Goal: Task Accomplishment & Management: Complete application form

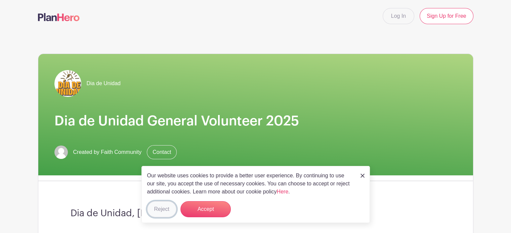
click at [169, 208] on button "Reject" at bounding box center [161, 209] width 29 height 16
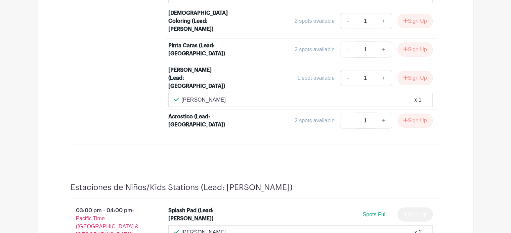
scroll to position [1746, 0]
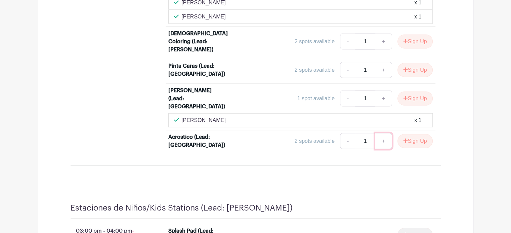
click at [384, 133] on link "+" at bounding box center [383, 141] width 17 height 16
type input "2"
click at [404, 139] on icon "submit" at bounding box center [405, 141] width 4 height 4
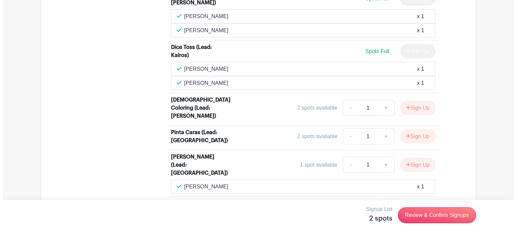
scroll to position [1685, 0]
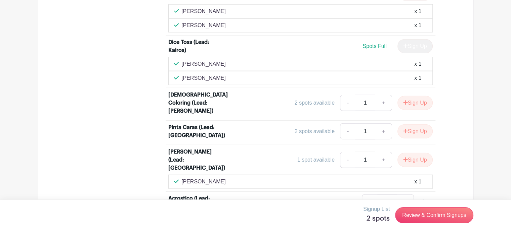
click at [411, 38] on div "Dice Toss (Lead: Kairos) Spots Full Sign Up" at bounding box center [300, 47] width 264 height 19
click at [435, 192] on li "Acrostico (Lead: [GEOGRAPHIC_DATA]) 2 spots available - 2 +" at bounding box center [301, 204] width 270 height 24
click at [297, 195] on div "2 spots available - 2 +" at bounding box center [333, 203] width 198 height 16
click at [410, 216] on link "Review & Confirm Signups" at bounding box center [434, 216] width 78 height 16
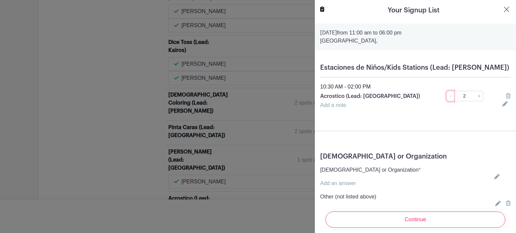
click at [447, 98] on link "-" at bounding box center [449, 96] width 7 height 10
type input "1"
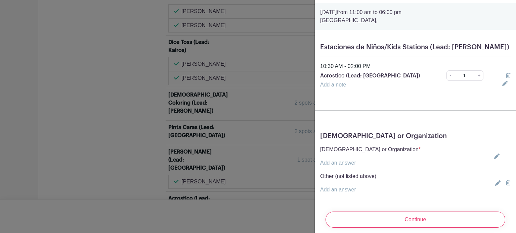
scroll to position [35, 0]
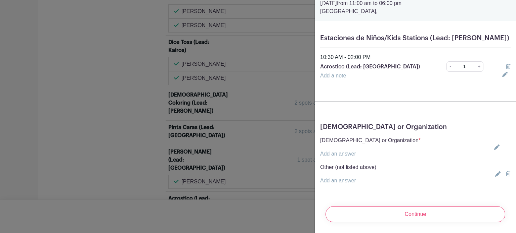
click at [361, 150] on p "Add an answer" at bounding box center [370, 154] width 100 height 8
click at [349, 151] on link "Add an answer" at bounding box center [338, 154] width 36 height 6
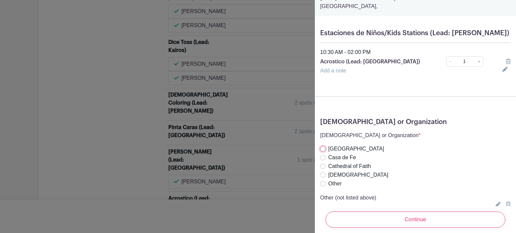
click at [322, 147] on input "[GEOGRAPHIC_DATA]" at bounding box center [322, 148] width 5 height 5
radio input "true"
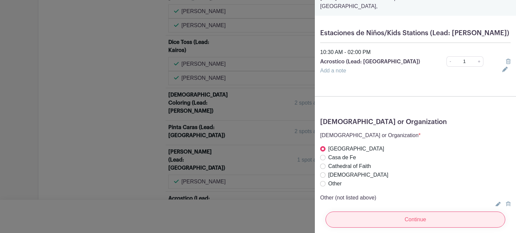
click at [411, 216] on input "Continue" at bounding box center [415, 220] width 180 height 16
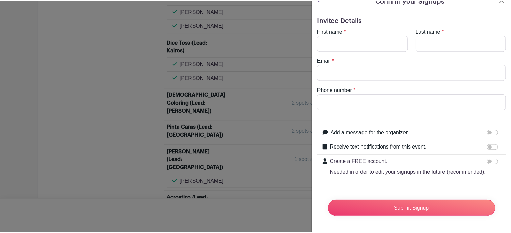
scroll to position [22, 0]
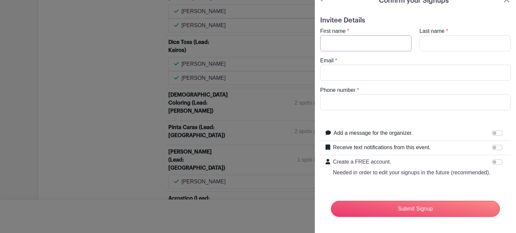
click at [370, 35] on input "First name" at bounding box center [365, 43] width 91 height 16
type input "[PERSON_NAME]"
click at [447, 35] on input "Last name" at bounding box center [464, 43] width 91 height 16
type input "[PERSON_NAME]"
click at [385, 94] on input "Phone number" at bounding box center [415, 102] width 190 height 16
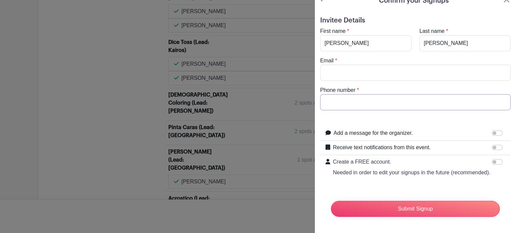
paste input "[PHONE_NUMBER]"
click at [342, 94] on input "[PHONE_NUMBER]" at bounding box center [415, 102] width 190 height 16
click at [344, 94] on input "[PHONE_NUMBER]" at bounding box center [415, 102] width 190 height 16
click at [354, 94] on input "[PHONE_NUMBER]" at bounding box center [415, 102] width 190 height 16
type input "[PHONE_NUMBER]"
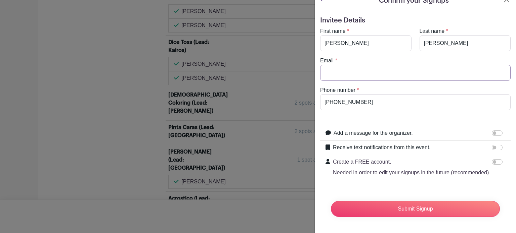
click at [328, 65] on input "Email" at bounding box center [415, 73] width 190 height 16
type input "[EMAIL_ADDRESS][DOMAIN_NAME]"
click at [492, 131] on input "Add a message for the organizer." at bounding box center [497, 133] width 11 height 5
checkbox input "true"
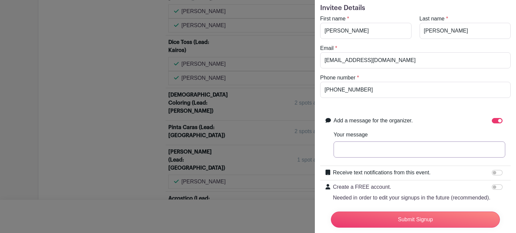
click at [352, 151] on input "Your message" at bounding box center [419, 150] width 172 height 16
type input "t"
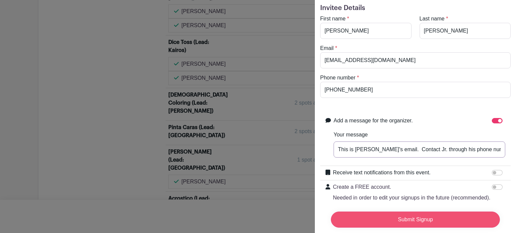
type input "This is [PERSON_NAME]'s email. Contact Jr. through his phone number."
click at [376, 212] on input "Submit Signup" at bounding box center [415, 220] width 169 height 16
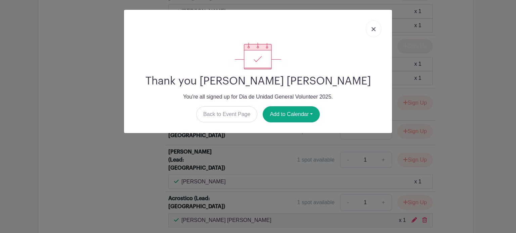
click at [376, 28] on link at bounding box center [373, 28] width 15 height 17
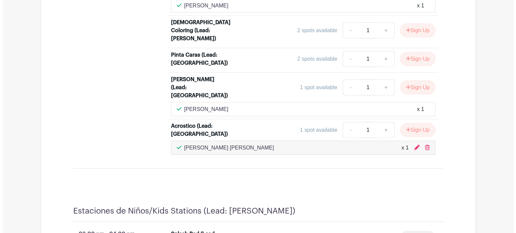
scroll to position [1752, 0]
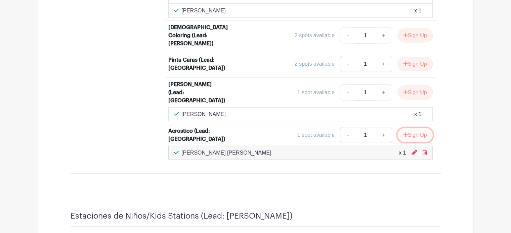
click at [417, 128] on button "Sign Up" at bounding box center [414, 135] width 35 height 14
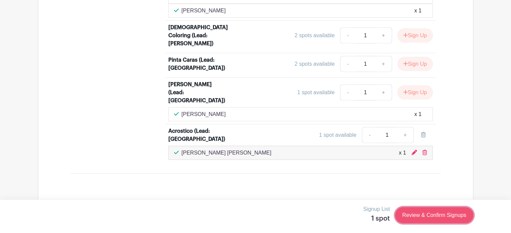
click at [421, 216] on link "Review & Confirm Signups" at bounding box center [434, 216] width 78 height 16
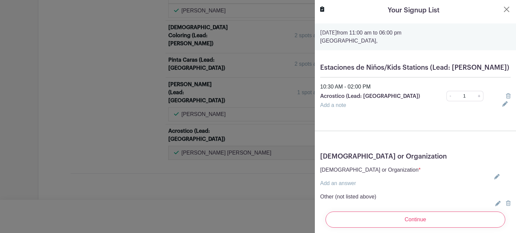
click at [352, 185] on link "Add an answer" at bounding box center [338, 184] width 36 height 6
click at [322, 184] on input "[GEOGRAPHIC_DATA]" at bounding box center [322, 183] width 5 height 5
radio input "true"
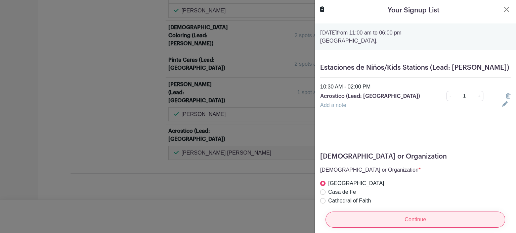
click at [393, 221] on input "Continue" at bounding box center [415, 220] width 180 height 16
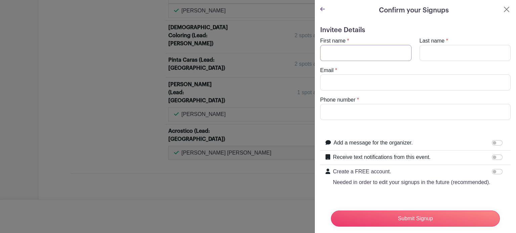
click at [352, 54] on input "First name" at bounding box center [365, 53] width 91 height 16
type input "[PERSON_NAME]"
click at [421, 52] on input "Last name" at bounding box center [464, 53] width 91 height 16
type input "[PERSON_NAME]"
click at [394, 83] on input "Email" at bounding box center [415, 83] width 190 height 16
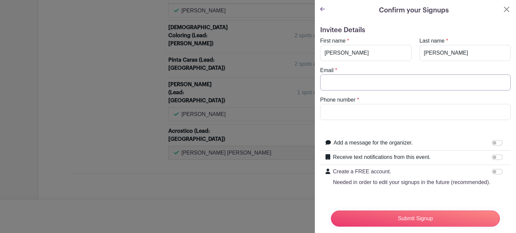
type input "[EMAIL_ADDRESS][DOMAIN_NAME]"
drag, startPoint x: 355, startPoint y: 111, endPoint x: 323, endPoint y: 114, distance: 32.0
click at [323, 114] on input "4082016480" at bounding box center [415, 112] width 190 height 16
paste input "[PHONE_NUMBER]"
type input "[PHONE_NUMBER]"
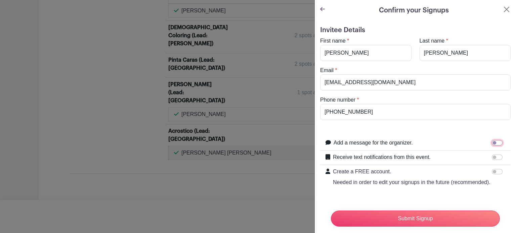
click at [492, 144] on input "Add a message for the organizer." at bounding box center [497, 142] width 11 height 5
checkbox input "true"
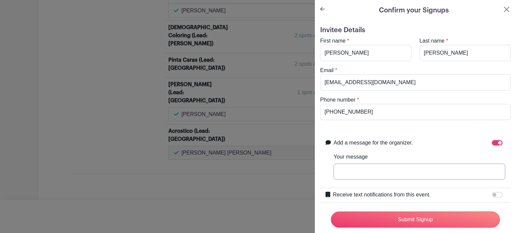
click at [412, 172] on input "Your message" at bounding box center [419, 172] width 172 height 16
type input "t"
type input "This is [PERSON_NAME]'s email. Please use the phone number to contact [PERSON_N…"
click at [492, 196] on input "Receive text notifications from this event." at bounding box center [497, 194] width 11 height 5
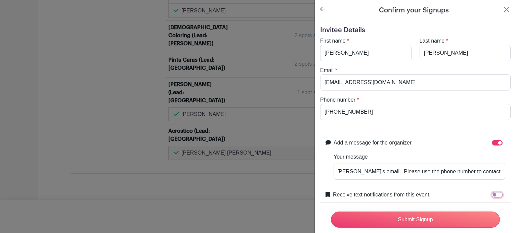
checkbox input "true"
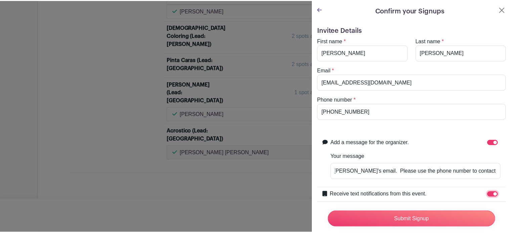
scroll to position [0, 0]
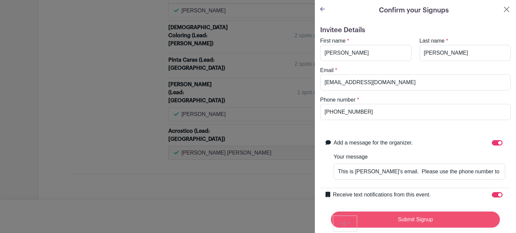
click at [443, 213] on input "Submit Signup" at bounding box center [415, 220] width 169 height 16
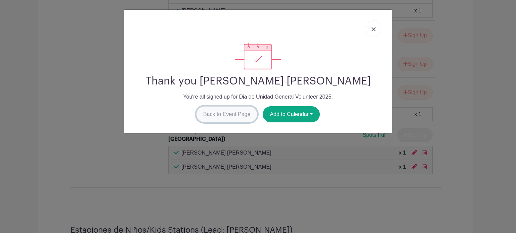
click at [227, 112] on link "Back to Event Page" at bounding box center [226, 114] width 61 height 16
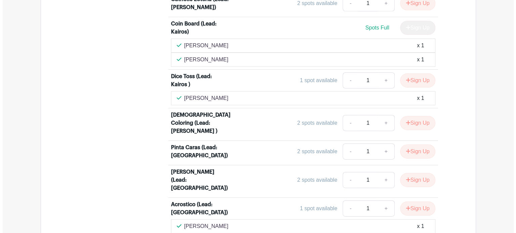
scroll to position [2148, 0]
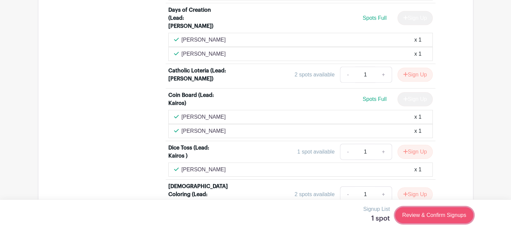
click at [425, 214] on link "Review & Confirm Signups" at bounding box center [434, 216] width 78 height 16
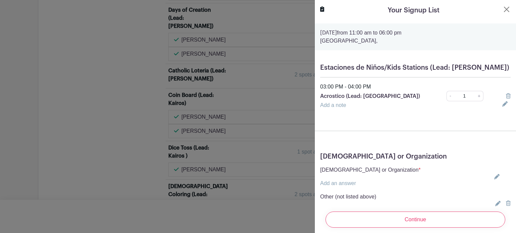
click at [372, 173] on p "[DEMOGRAPHIC_DATA] or Organization *" at bounding box center [370, 170] width 100 height 8
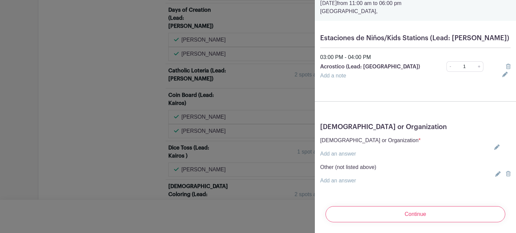
scroll to position [35, 0]
click at [372, 137] on p "[DEMOGRAPHIC_DATA] or Organization *" at bounding box center [370, 141] width 100 height 8
click at [494, 145] on icon at bounding box center [496, 147] width 5 height 5
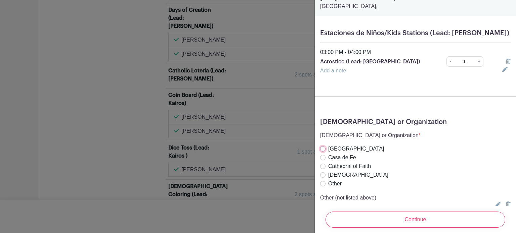
click at [322, 150] on input "[GEOGRAPHIC_DATA]" at bounding box center [322, 148] width 5 height 5
radio input "true"
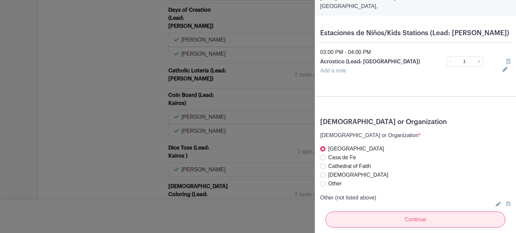
click at [364, 214] on input "Continue" at bounding box center [415, 220] width 180 height 16
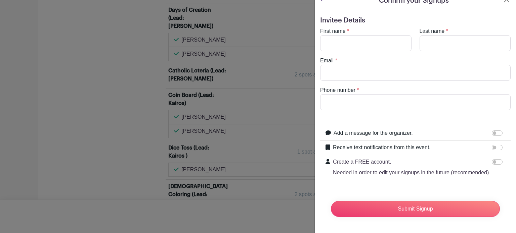
scroll to position [22, 0]
click at [353, 35] on input "First name" at bounding box center [365, 43] width 91 height 16
type input "Victoria"
click at [435, 35] on input "Last name" at bounding box center [464, 43] width 91 height 16
type input "[PERSON_NAME]"
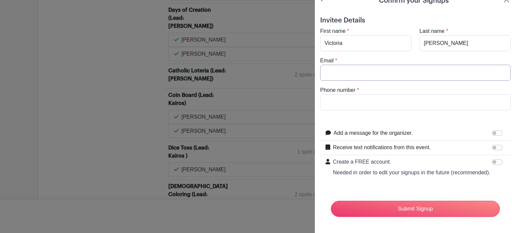
click at [392, 65] on input "Email" at bounding box center [415, 73] width 190 height 16
type input "[EMAIL_ADDRESS][DOMAIN_NAME]"
click at [348, 94] on input "Phone number" at bounding box center [415, 102] width 190 height 16
paste input "[PHONE_NUMBER]"
type input "[PHONE_NUMBER]"
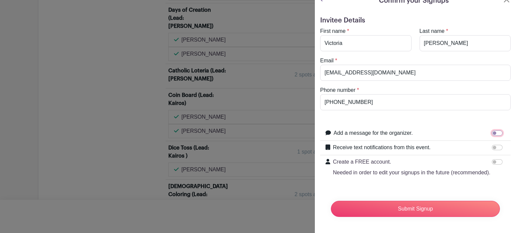
click at [492, 131] on input "Add a message for the organizer." at bounding box center [497, 133] width 11 height 5
checkbox input "true"
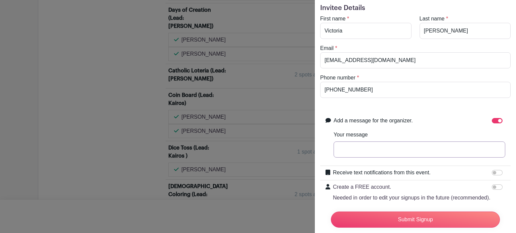
click at [396, 150] on input "Your message" at bounding box center [419, 150] width 172 height 16
type input "This is [PERSON_NAME]'s email. Please use the phone number to contact [PERSON_N…"
click at [492, 172] on input "Receive text notifications from this event." at bounding box center [497, 172] width 11 height 5
checkbox input "true"
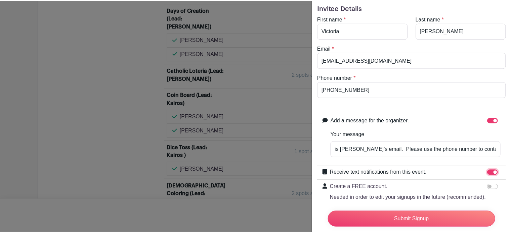
scroll to position [0, 0]
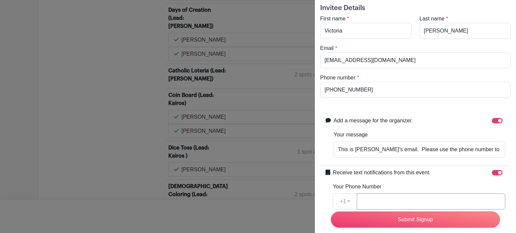
click at [419, 201] on input "Your Phone Number" at bounding box center [431, 202] width 148 height 16
paste input "[PHONE_NUMBER]"
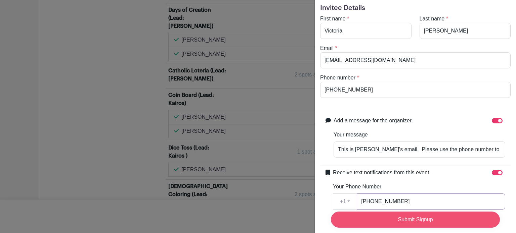
type input "[PHONE_NUMBER]"
click at [419, 216] on input "Submit Signup" at bounding box center [415, 220] width 169 height 16
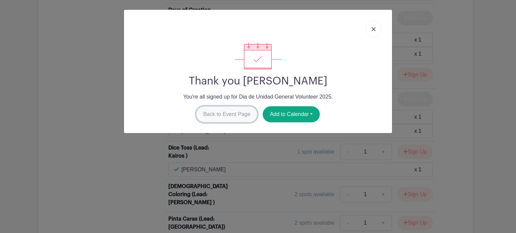
click at [244, 118] on link "Back to Event Page" at bounding box center [226, 114] width 61 height 16
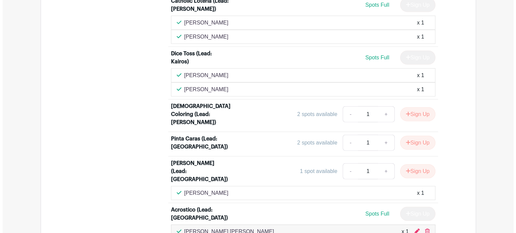
scroll to position [1678, 0]
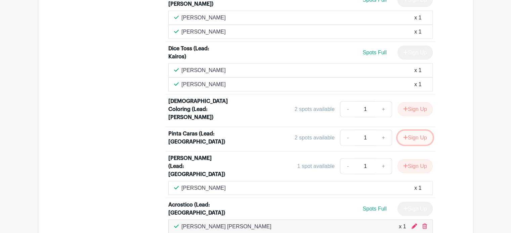
click at [412, 131] on button "Sign Up" at bounding box center [414, 138] width 35 height 14
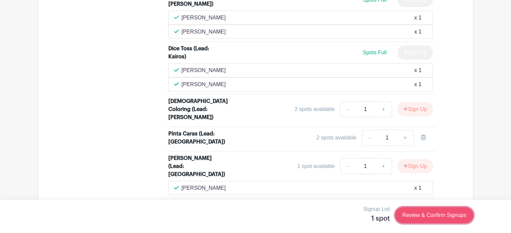
click at [431, 218] on link "Review & Confirm Signups" at bounding box center [434, 216] width 78 height 16
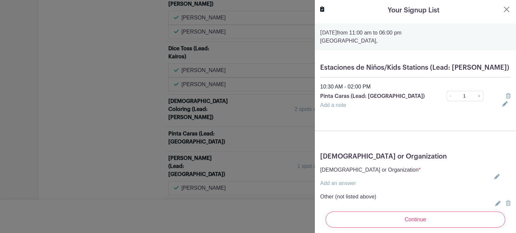
click at [494, 179] on icon at bounding box center [496, 176] width 5 height 5
click at [323, 184] on input "[GEOGRAPHIC_DATA]" at bounding box center [322, 183] width 5 height 5
radio input "true"
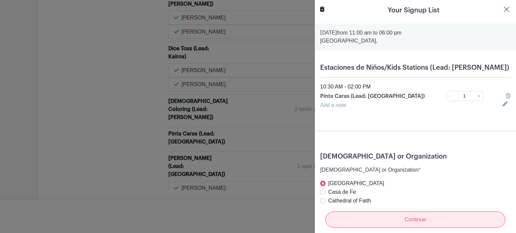
click at [379, 212] on input "Continue" at bounding box center [415, 220] width 180 height 16
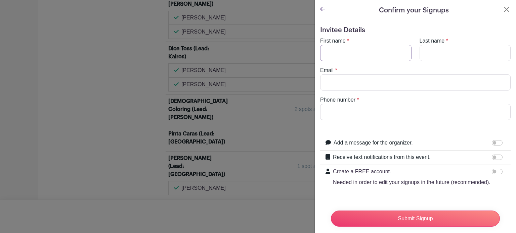
click at [365, 52] on input "First name" at bounding box center [365, 53] width 91 height 16
type input "[PERSON_NAME]"
click at [433, 55] on input "Last name" at bounding box center [464, 53] width 91 height 16
type input "[PERSON_NAME]"
click at [386, 113] on input "Phone number" at bounding box center [415, 112] width 190 height 16
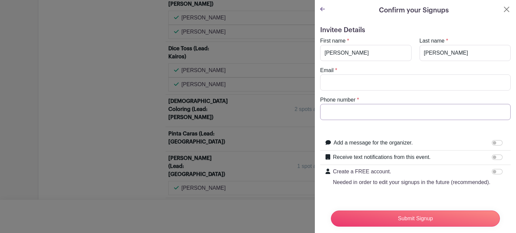
paste input "[PHONE_NUMBER]"
type input "[PHONE_NUMBER]"
click at [340, 83] on input "Email" at bounding box center [415, 83] width 190 height 16
type input "[EMAIL_ADDRESS][DOMAIN_NAME]"
click at [492, 143] on input "Add a message for the organizer." at bounding box center [497, 142] width 11 height 5
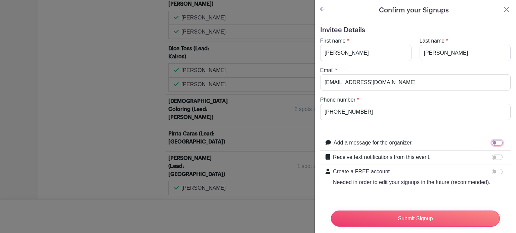
checkbox input "true"
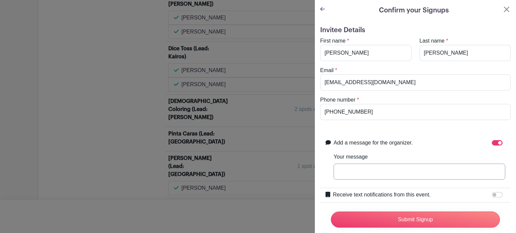
click at [363, 172] on input "Your message" at bounding box center [419, 172] width 172 height 16
type input "Use [PERSON_NAME]'s phone number. This is [PERSON_NAME]'s email."
click at [492, 195] on input "Receive text notifications from this event." at bounding box center [497, 194] width 11 height 5
checkbox input "true"
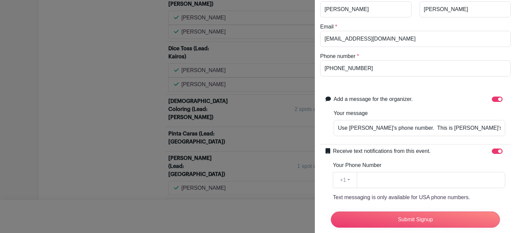
scroll to position [44, 0]
click at [429, 180] on input "Your Phone Number" at bounding box center [431, 180] width 148 height 16
paste input "[PHONE_NUMBER]"
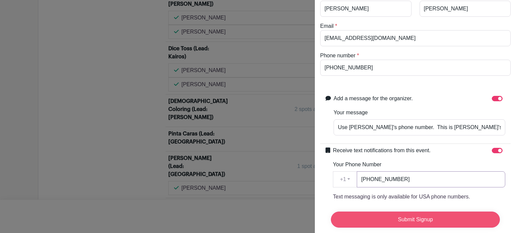
type input "[PHONE_NUMBER]"
click at [408, 218] on input "Submit Signup" at bounding box center [415, 220] width 169 height 16
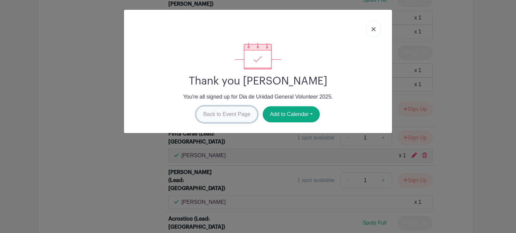
click at [229, 117] on link "Back to Event Page" at bounding box center [226, 114] width 61 height 16
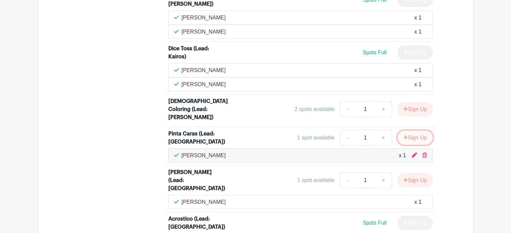
click at [403, 135] on icon "submit" at bounding box center [405, 137] width 5 height 5
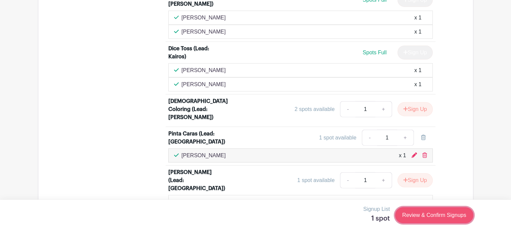
drag, startPoint x: 418, startPoint y: 216, endPoint x: 408, endPoint y: 217, distance: 10.1
click at [408, 217] on link "Review & Confirm Signups" at bounding box center [434, 216] width 78 height 16
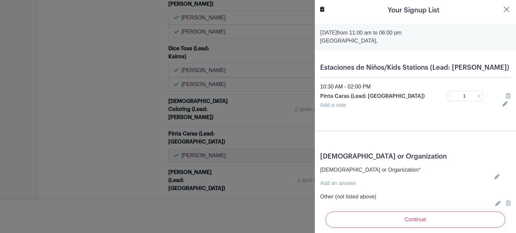
click at [494, 179] on icon at bounding box center [496, 176] width 5 height 5
click at [323, 184] on input "[GEOGRAPHIC_DATA]" at bounding box center [322, 183] width 5 height 5
radio input "true"
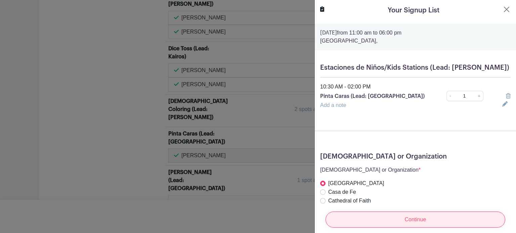
click at [359, 214] on input "Continue" at bounding box center [415, 220] width 180 height 16
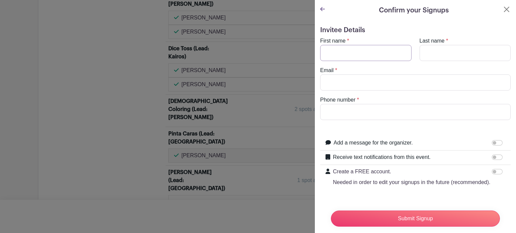
click at [351, 55] on input "First name" at bounding box center [365, 53] width 91 height 16
type input "[PERSON_NAME]"
click at [423, 55] on input "Last name" at bounding box center [464, 53] width 91 height 16
type input "[PERSON_NAME]"
click at [357, 110] on input "Phone number" at bounding box center [415, 112] width 190 height 16
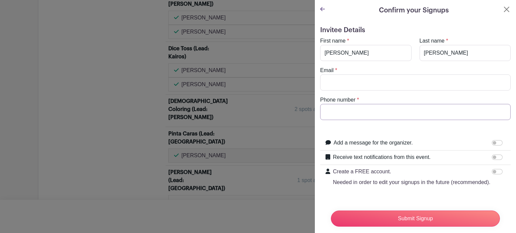
paste input "[PHONE_NUMBER]"
type input "[PHONE_NUMBER]"
click at [492, 144] on input "Add a message for the organizer." at bounding box center [497, 142] width 11 height 5
checkbox input "true"
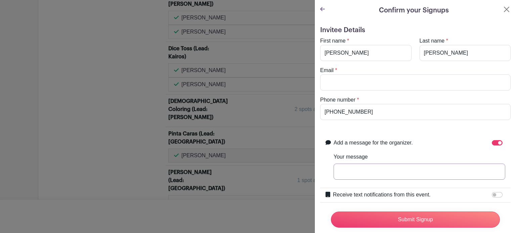
click at [410, 175] on input "Your message" at bounding box center [419, 172] width 172 height 16
type input "Please use [PERSON_NAME]'s phone number to contact her."
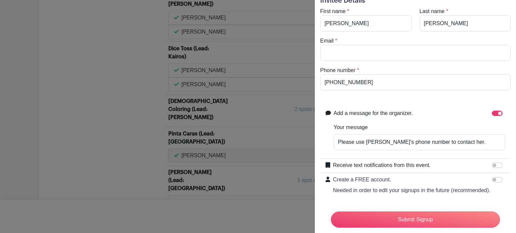
scroll to position [30, 0]
click at [492, 165] on input "Receive text notifications from this event." at bounding box center [497, 164] width 11 height 5
checkbox input "true"
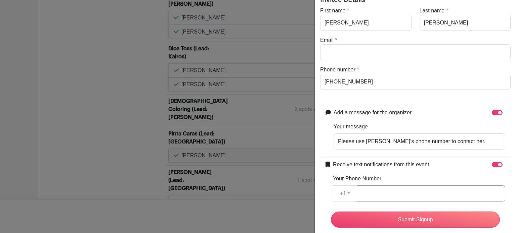
click at [419, 195] on input "Your Phone Number" at bounding box center [431, 194] width 148 height 16
paste input "[PHONE_NUMBER]"
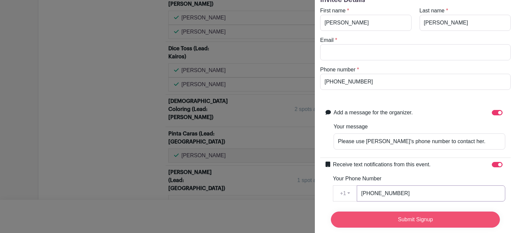
type input "[PHONE_NUMBER]"
click at [415, 218] on input "Submit Signup" at bounding box center [415, 220] width 169 height 16
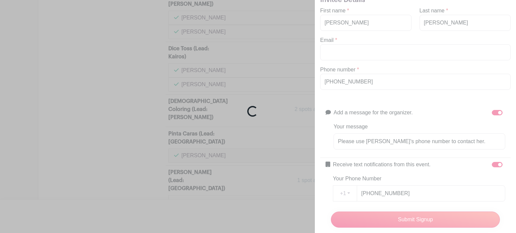
click at [377, 53] on div "Loading..." at bounding box center [258, 116] width 516 height 233
click at [381, 54] on div "Loading..." at bounding box center [258, 116] width 516 height 233
click at [510, 90] on div "Loading..." at bounding box center [258, 116] width 516 height 233
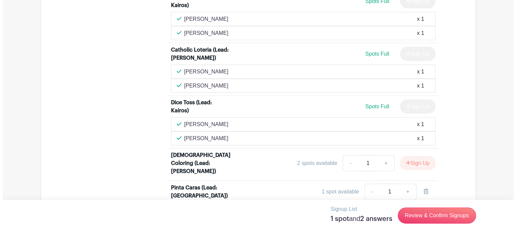
scroll to position [1629, 0]
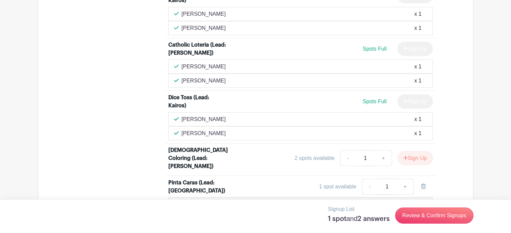
click at [391, 179] on input "1" at bounding box center [387, 187] width 20 height 16
click at [435, 154] on div "Splash Pad (Lead: Adriana Camarena) Spots Full Sign Up Constance Hill-Williams …" at bounding box center [305, 50] width 294 height 527
drag, startPoint x: 435, startPoint y: 154, endPoint x: 439, endPoint y: 221, distance: 67.3
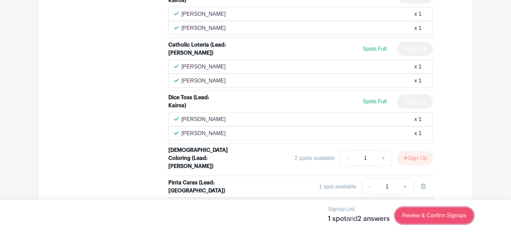
click at [434, 215] on link "Review & Confirm Signups" at bounding box center [434, 216] width 78 height 16
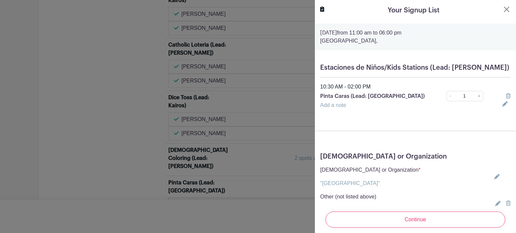
click at [494, 176] on icon at bounding box center [496, 176] width 5 height 5
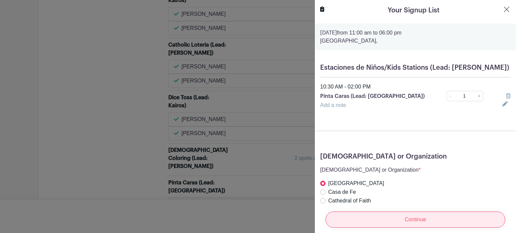
click at [395, 217] on input "Continue" at bounding box center [415, 220] width 180 height 16
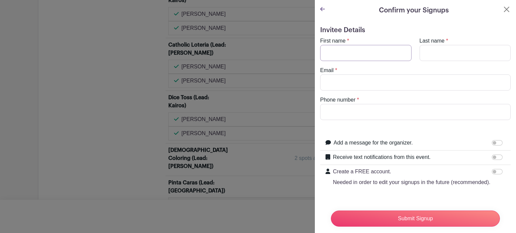
click at [368, 52] on input "First name" at bounding box center [365, 53] width 91 height 16
type input "[PERSON_NAME]"
click at [431, 55] on input "Last name" at bounding box center [464, 53] width 91 height 16
type input "[PERSON_NAME]"
click at [390, 84] on input "Email" at bounding box center [415, 83] width 190 height 16
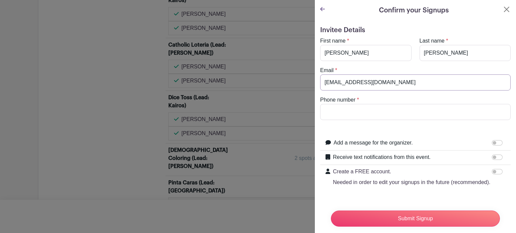
type input "[EMAIL_ADDRESS][DOMAIN_NAME]"
click at [344, 110] on input "Phone number" at bounding box center [415, 112] width 190 height 16
paste input "[PHONE_NUMBER]"
type input "[PHONE_NUMBER]"
click at [492, 143] on input "Add a message for the organizer." at bounding box center [497, 142] width 11 height 5
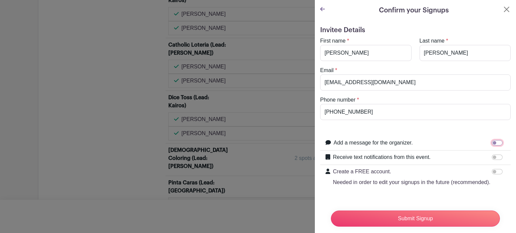
checkbox input "true"
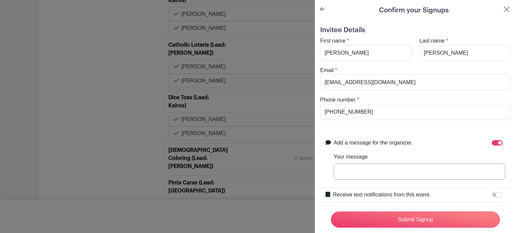
click at [397, 176] on input "Your message" at bounding box center [419, 172] width 172 height 16
type input "Please use [PERSON_NAME]'s phone number to contact her."
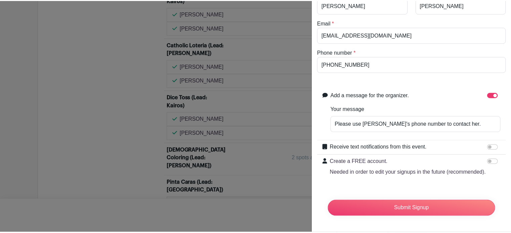
scroll to position [50, 0]
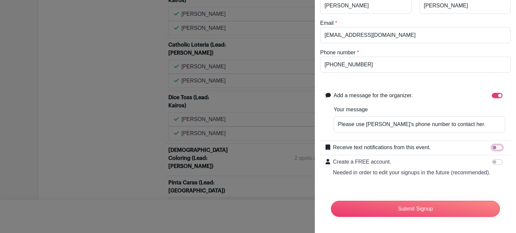
click at [492, 145] on input "Receive text notifications from this event." at bounding box center [497, 147] width 11 height 5
checkbox input "true"
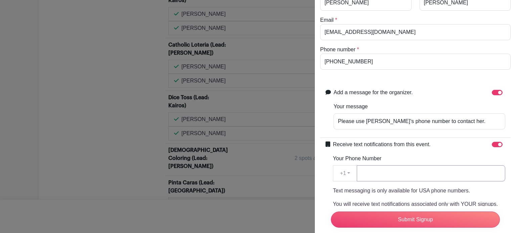
click at [408, 178] on input "Your Phone Number" at bounding box center [431, 174] width 148 height 16
paste input "[PHONE_NUMBER]"
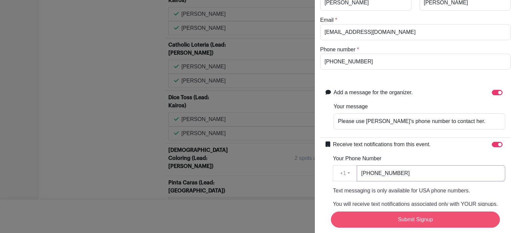
type input "[PHONE_NUMBER]"
click at [426, 216] on input "Submit Signup" at bounding box center [415, 220] width 169 height 16
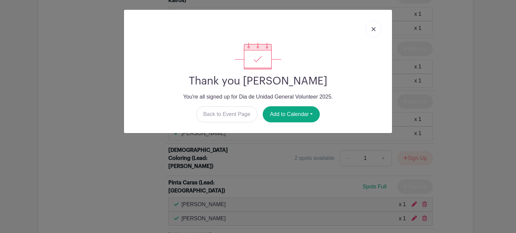
click at [373, 28] on img at bounding box center [373, 29] width 4 height 4
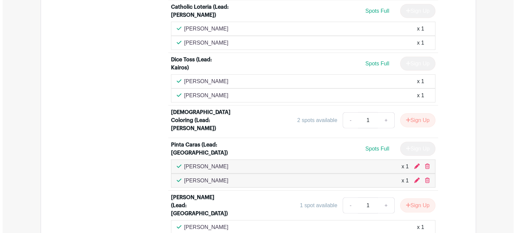
scroll to position [1703, 0]
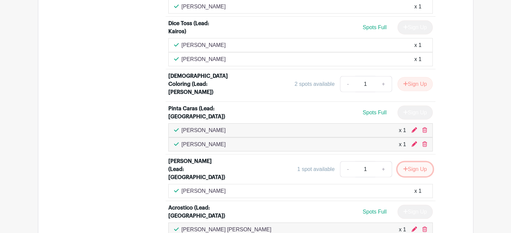
click at [410, 163] on button "Sign Up" at bounding box center [414, 170] width 35 height 14
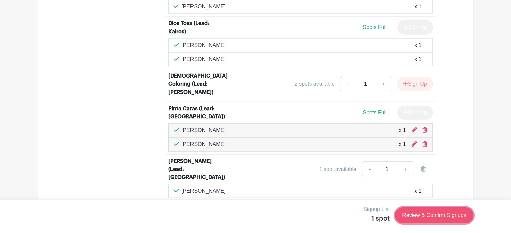
click at [414, 217] on link "Review & Confirm Signups" at bounding box center [434, 216] width 78 height 16
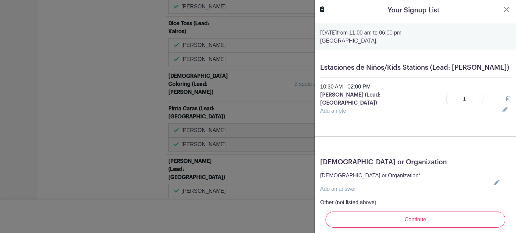
click at [494, 180] on icon at bounding box center [496, 182] width 5 height 5
click at [322, 187] on input "[GEOGRAPHIC_DATA]" at bounding box center [322, 189] width 5 height 5
radio input "true"
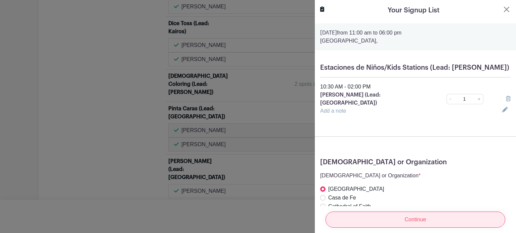
click at [401, 215] on input "Continue" at bounding box center [415, 220] width 180 height 16
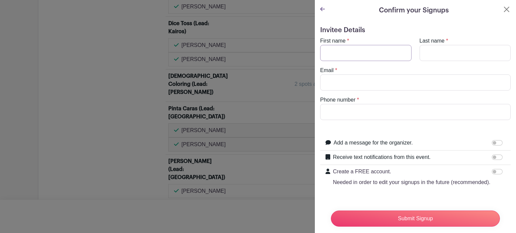
click at [362, 51] on input "First name" at bounding box center [365, 53] width 91 height 16
type input "Monica"
click at [433, 57] on input "Last name" at bounding box center [464, 53] width 91 height 16
click at [491, 55] on input "Last name" at bounding box center [464, 53] width 91 height 16
type input "e"
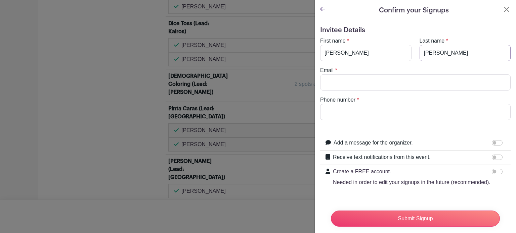
type input "Torres"
click at [330, 84] on input "Email" at bounding box center [415, 83] width 190 height 16
type input "[EMAIL_ADDRESS][DOMAIN_NAME]"
click at [327, 114] on input "Phone number" at bounding box center [415, 112] width 190 height 16
paste input "Monica"
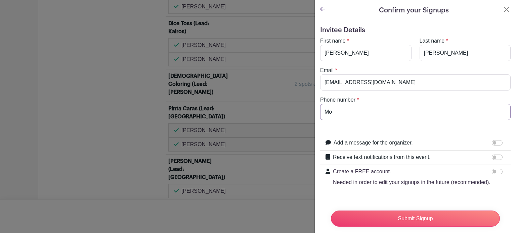
type input "M"
paste input "669-302-8719"
type input "669-302-8719"
click at [492, 143] on input "Add a message for the organizer." at bounding box center [497, 142] width 11 height 5
checkbox input "true"
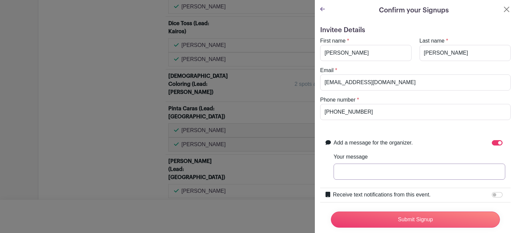
click at [414, 169] on input "Your message" at bounding box center [419, 172] width 172 height 16
drag, startPoint x: 409, startPoint y: 171, endPoint x: 415, endPoint y: 171, distance: 6.4
click at [415, 171] on input "This is [PERSON_NAME]'s email. Contact Jr. through his phone number." at bounding box center [419, 172] width 172 height 16
click at [409, 171] on input "This is Dana's email. ContactMonica through his phone number." at bounding box center [419, 172] width 172 height 16
click at [446, 171] on input "This is Dana's email. Contact Monica through his phone number." at bounding box center [419, 172] width 172 height 16
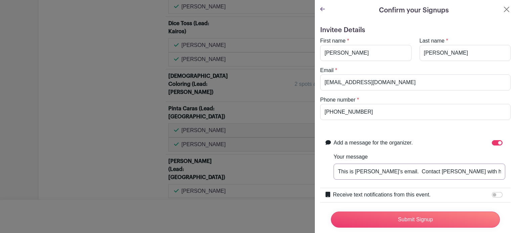
click at [446, 172] on input "This is Dana's email. Contact Monica with his phone number." at bounding box center [419, 172] width 172 height 16
type input "This is Dana's email. Contact Monica with her phone number."
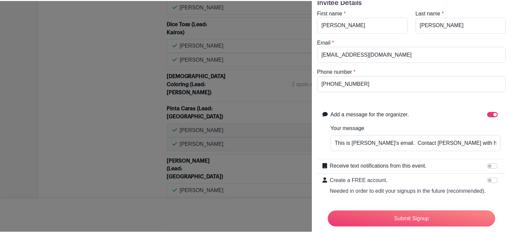
scroll to position [29, 0]
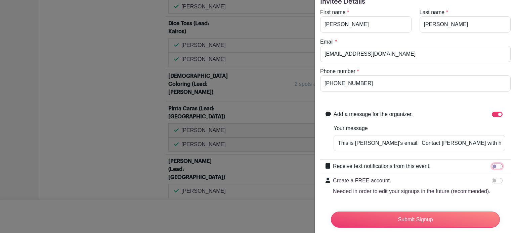
click at [492, 165] on input "Receive text notifications from this event." at bounding box center [497, 166] width 11 height 5
checkbox input "true"
click at [442, 197] on input "Your Phone Number" at bounding box center [431, 195] width 148 height 16
paste input "669-302-8719"
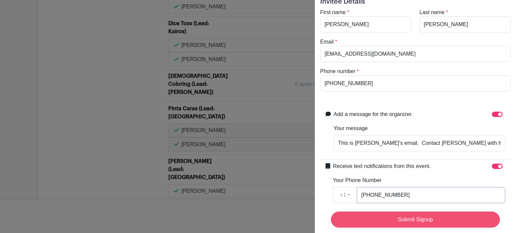
type input "669-302-8719"
click at [437, 216] on input "Submit Signup" at bounding box center [415, 220] width 169 height 16
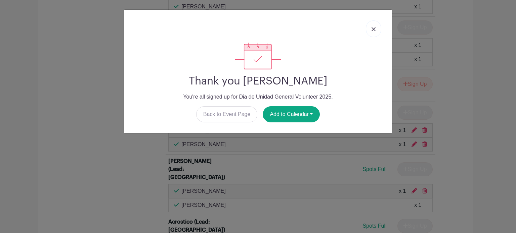
click at [371, 29] on link at bounding box center [373, 28] width 15 height 17
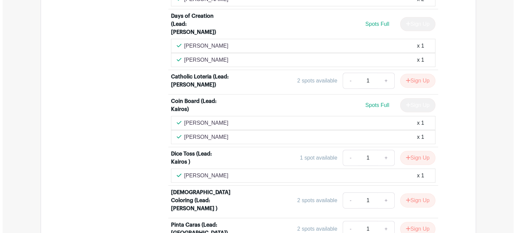
scroll to position [2194, 0]
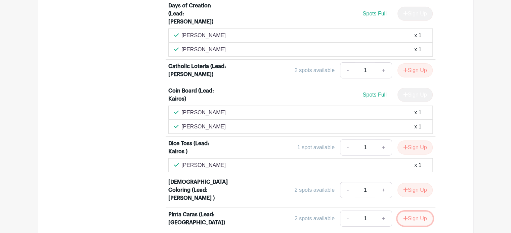
click at [410, 212] on button "Sign Up" at bounding box center [414, 219] width 35 height 14
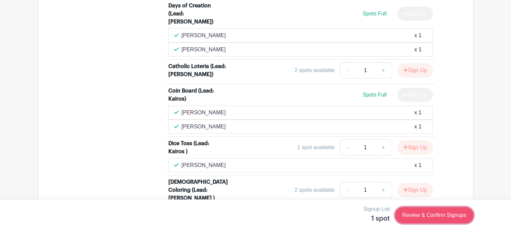
click at [412, 217] on link "Review & Confirm Signups" at bounding box center [434, 216] width 78 height 16
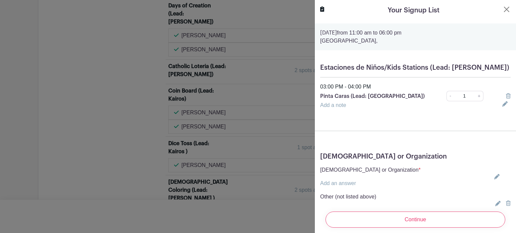
click at [494, 176] on icon at bounding box center [496, 176] width 5 height 5
click at [322, 185] on input "[GEOGRAPHIC_DATA]" at bounding box center [322, 183] width 5 height 5
radio input "true"
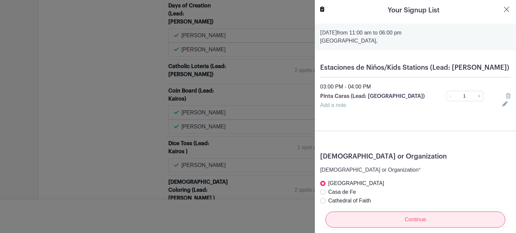
click at [352, 213] on input "Continue" at bounding box center [415, 220] width 180 height 16
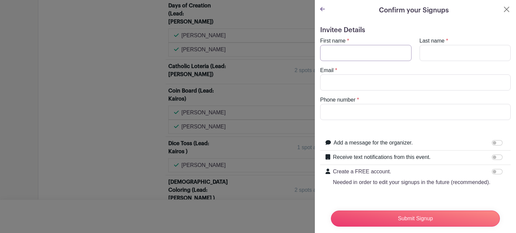
click at [360, 49] on input "First name" at bounding box center [365, 53] width 91 height 16
type input "Wendy"
click at [441, 56] on input "Last name" at bounding box center [464, 53] width 91 height 16
type input "Cardenas"
click at [413, 84] on input "Email" at bounding box center [415, 83] width 190 height 16
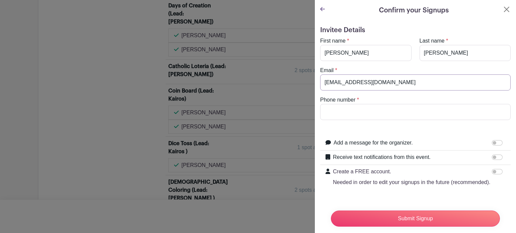
type input "[EMAIL_ADDRESS][DOMAIN_NAME]"
click at [346, 109] on input "Phone number" at bounding box center [415, 112] width 190 height 16
paste input "669-388-1141"
type input "669-388-1141"
click at [492, 143] on input "Add a message for the organizer." at bounding box center [497, 142] width 11 height 5
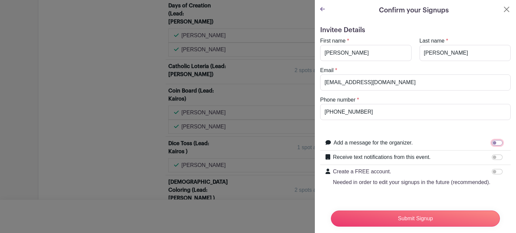
checkbox input "true"
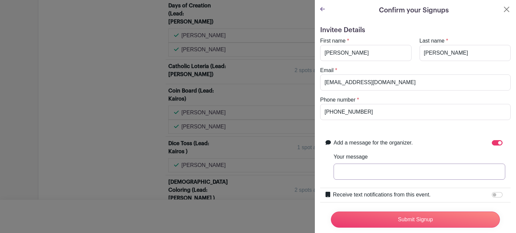
click at [437, 169] on input "Your message" at bounding box center [419, 172] width 172 height 16
drag, startPoint x: 488, startPoint y: 173, endPoint x: 498, endPoint y: 171, distance: 10.9
click at [498, 171] on input "This is [PERSON_NAME]'s email. Please use the phone number to contact [PERSON_N…" at bounding box center [419, 172] width 172 height 16
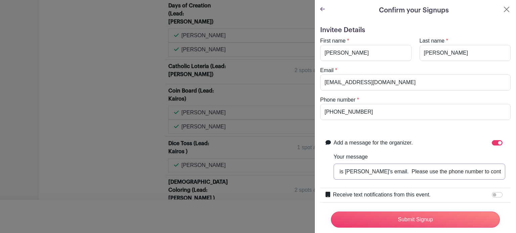
type input "This is Dana's email. Please use the phone number to contact Wendy."
click at [492, 195] on input "Receive text notifications from this event." at bounding box center [497, 194] width 11 height 5
checkbox input "true"
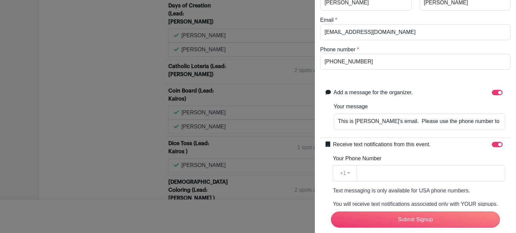
scroll to position [56, 0]
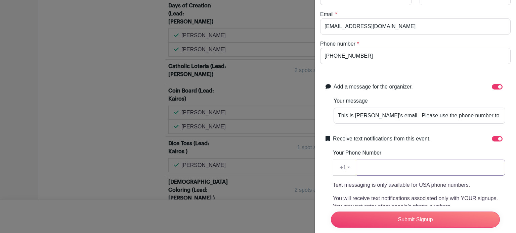
click at [409, 164] on input "Your Phone Number" at bounding box center [431, 168] width 148 height 16
paste input "669-388-1141"
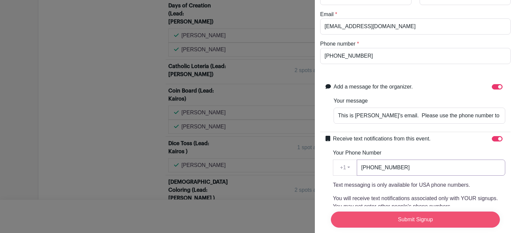
type input "669-388-1141"
click at [393, 213] on input "Submit Signup" at bounding box center [415, 220] width 169 height 16
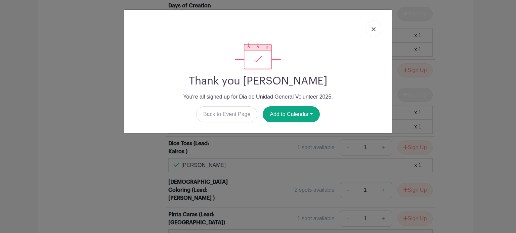
click at [375, 30] on img at bounding box center [373, 29] width 4 height 4
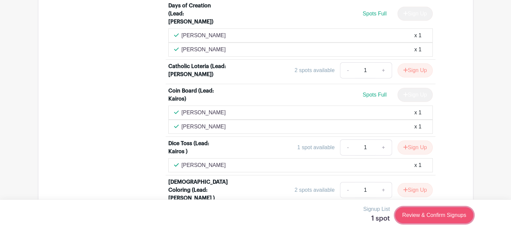
click at [424, 213] on link "Review & Confirm Signups" at bounding box center [434, 216] width 78 height 16
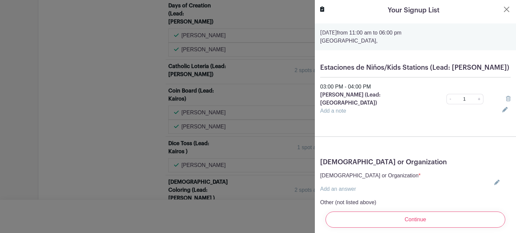
click at [494, 180] on icon at bounding box center [496, 182] width 5 height 5
click at [325, 187] on input "[GEOGRAPHIC_DATA]" at bounding box center [322, 189] width 5 height 5
radio input "true"
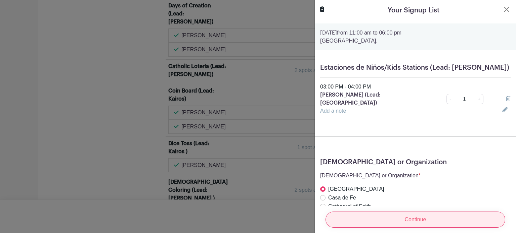
click at [349, 213] on input "Continue" at bounding box center [415, 220] width 180 height 16
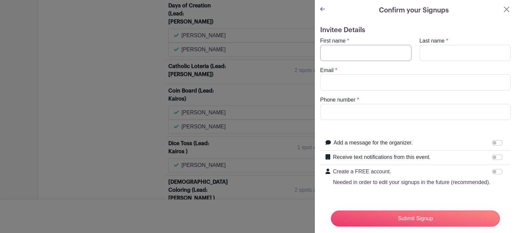
click at [378, 55] on input "First name" at bounding box center [365, 53] width 91 height 16
type input "Maria"
click at [432, 53] on input "Last name" at bounding box center [464, 53] width 91 height 16
type input "Trochez"
click at [388, 113] on input "Phone number" at bounding box center [415, 112] width 190 height 16
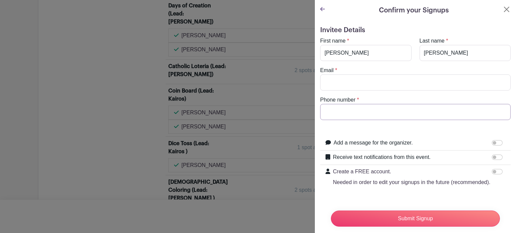
paste input "408-903-9081"
type input "408-903-9081"
click at [353, 82] on input "Email" at bounding box center [415, 83] width 190 height 16
type input "[EMAIL_ADDRESS][DOMAIN_NAME]"
click at [492, 142] on input "Add a message for the organizer." at bounding box center [497, 142] width 11 height 5
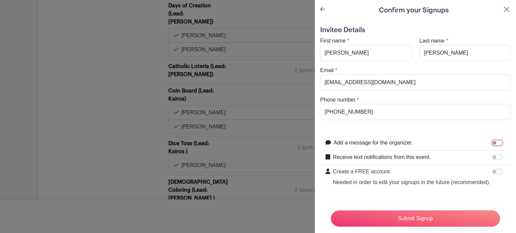
checkbox input "true"
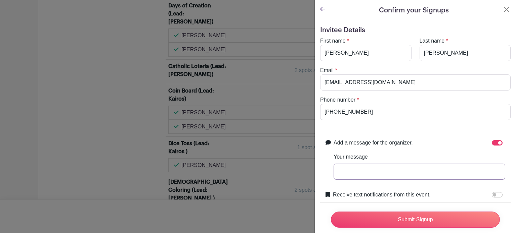
click at [420, 174] on input "Your message" at bounding box center [419, 172] width 172 height 16
drag, startPoint x: 384, startPoint y: 170, endPoint x: 365, endPoint y: 171, distance: 19.1
click at [365, 171] on input "Please use [PERSON_NAME]'s phone number to contact her." at bounding box center [419, 172] width 172 height 16
type input "Please use Maria's phone number to contact her."
click at [492, 194] on input "Receive text notifications from this event." at bounding box center [497, 194] width 11 height 5
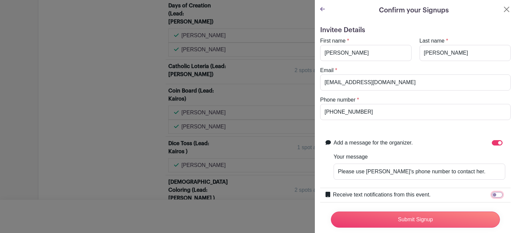
checkbox input "true"
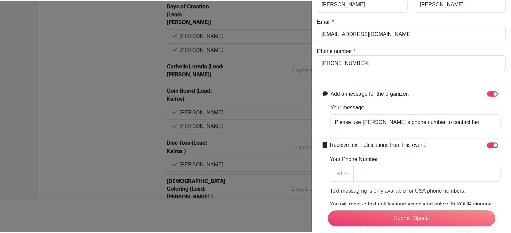
scroll to position [50, 0]
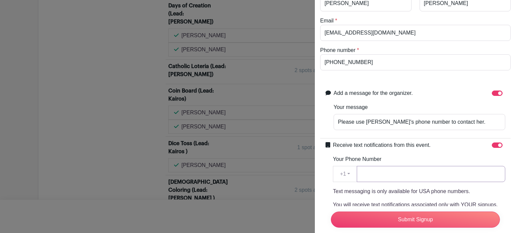
click at [406, 171] on input "Your Phone Number" at bounding box center [431, 174] width 148 height 16
paste input "408-903-9081"
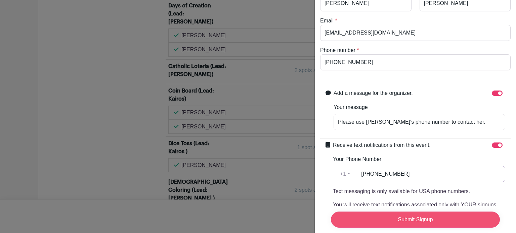
type input "408-903-9081"
click at [394, 217] on input "Submit Signup" at bounding box center [415, 220] width 169 height 16
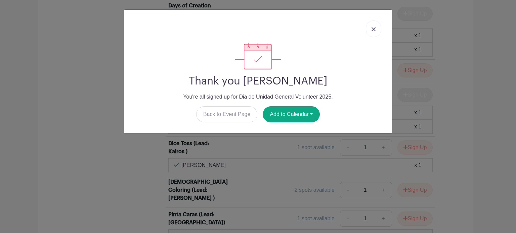
click at [373, 30] on img at bounding box center [373, 29] width 4 height 4
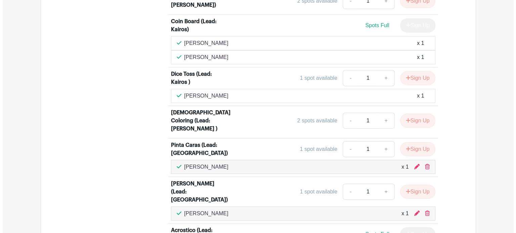
scroll to position [2269, 0]
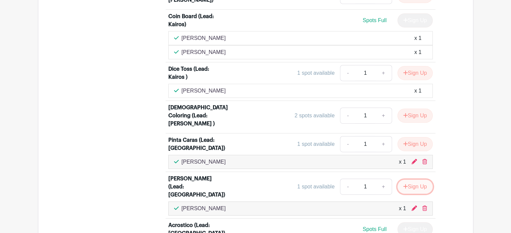
click at [413, 180] on button "Sign Up" at bounding box center [414, 187] width 35 height 14
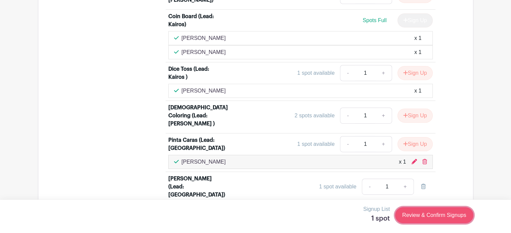
click at [420, 217] on link "Review & Confirm Signups" at bounding box center [434, 216] width 78 height 16
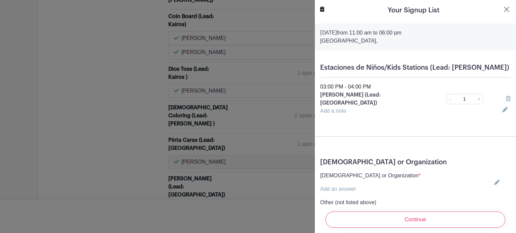
click at [494, 180] on icon at bounding box center [496, 182] width 5 height 5
click at [321, 187] on input "[GEOGRAPHIC_DATA]" at bounding box center [322, 189] width 5 height 5
radio input "true"
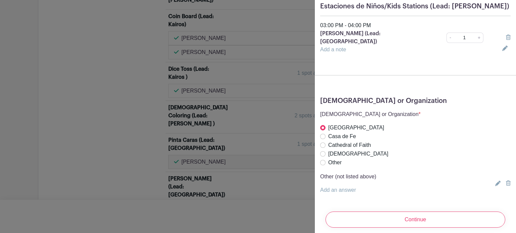
scroll to position [70, 0]
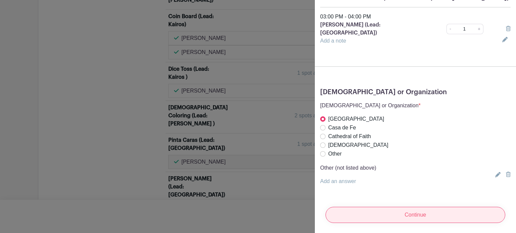
click at [437, 211] on input "Continue" at bounding box center [415, 215] width 180 height 16
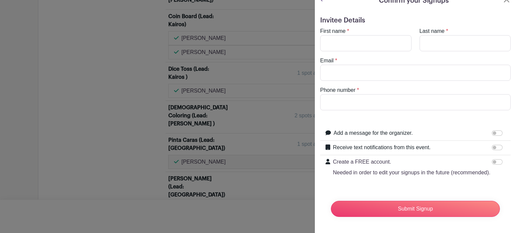
scroll to position [22, 0]
click at [382, 35] on input "First name" at bounding box center [365, 43] width 91 height 16
type input "m"
type input "Manuel"
click at [435, 35] on input "Last name" at bounding box center [464, 43] width 91 height 16
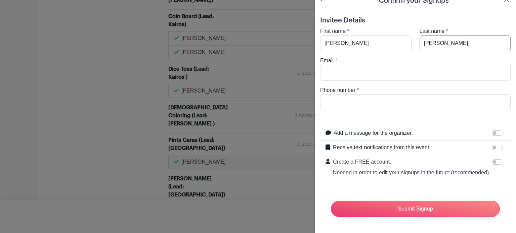
type input "Torres"
click at [373, 94] on input "Phone number" at bounding box center [415, 102] width 190 height 16
paste input "56-904809-4639"
click at [341, 94] on input "56-904809-4639" at bounding box center [415, 102] width 190 height 16
type input "56-904-809-4639"
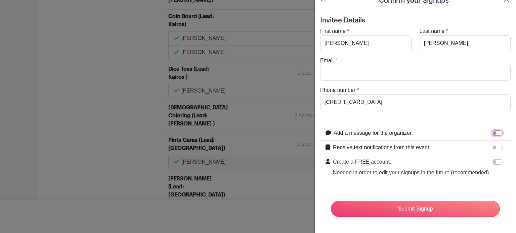
click at [492, 131] on input "Add a message for the organizer." at bounding box center [497, 133] width 11 height 5
checkbox input "true"
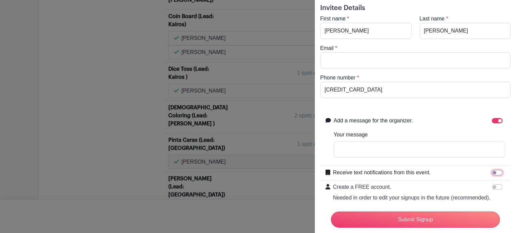
click at [492, 172] on input "Receive text notifications from this event." at bounding box center [497, 172] width 11 height 5
checkbox input "true"
click at [410, 197] on input "Your Phone Number" at bounding box center [431, 202] width 148 height 16
paste input "56-904809-4639"
click at [380, 201] on input "56-904809-4639" at bounding box center [431, 202] width 148 height 16
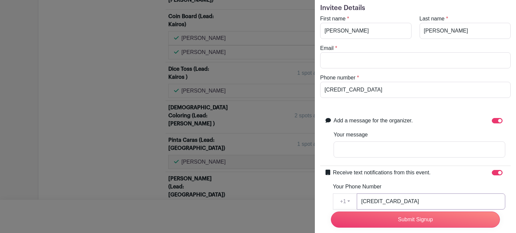
type input "56-904-809-4639"
click at [344, 148] on input "Your message" at bounding box center [419, 150] width 172 height 16
drag, startPoint x: 384, startPoint y: 149, endPoint x: 365, endPoint y: 149, distance: 18.5
click at [365, 149] on input "Please use [PERSON_NAME]'s phone number to contact her." at bounding box center [419, 150] width 172 height 16
click at [457, 149] on input "Please use Manuel's phone number to contact her." at bounding box center [419, 150] width 172 height 16
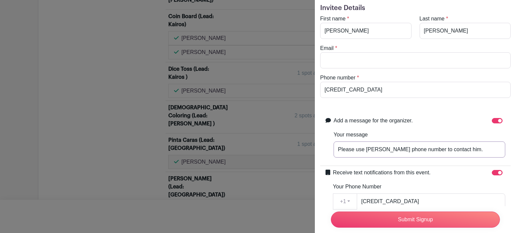
click at [470, 150] on input "Please use Manuel's phone number to contact him." at bounding box center [419, 150] width 172 height 16
type input "Please use Manuel's phone number to contact him. I am looking for a more local …"
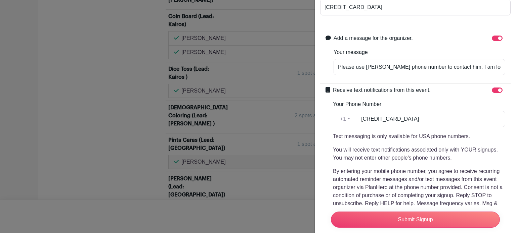
scroll to position [106, 0]
click at [493, 88] on input "Receive text notifications from this event." at bounding box center [497, 89] width 11 height 5
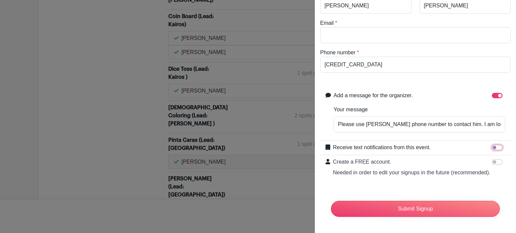
click at [492, 145] on input "Receive text notifications from this event." at bounding box center [497, 147] width 11 height 5
checkbox input "true"
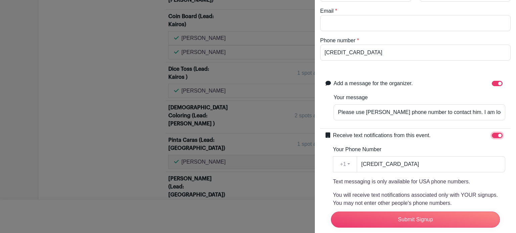
scroll to position [106, 0]
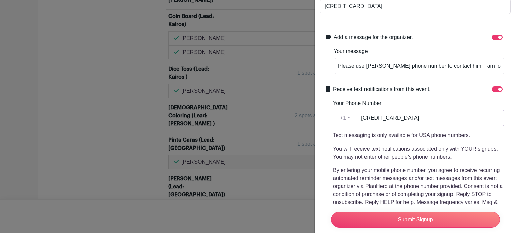
drag, startPoint x: 410, startPoint y: 118, endPoint x: 363, endPoint y: 120, distance: 47.1
click at [363, 120] on input "56-904-809-4639" at bounding box center [431, 118] width 148 height 16
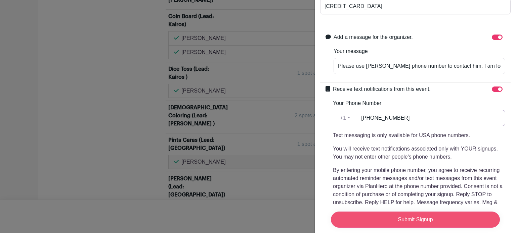
type input "669-302-8719"
click at [368, 215] on input "Submit Signup" at bounding box center [415, 220] width 169 height 16
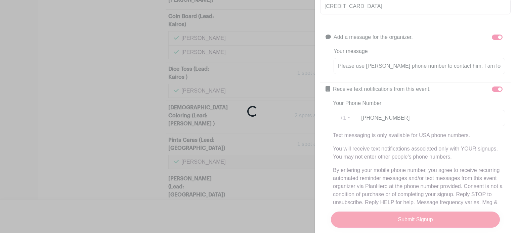
scroll to position [74, 0]
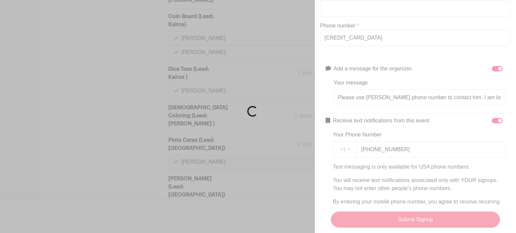
click at [368, 215] on div "Loading..." at bounding box center [258, 116] width 516 height 233
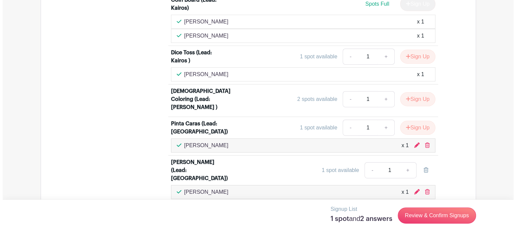
scroll to position [2291, 0]
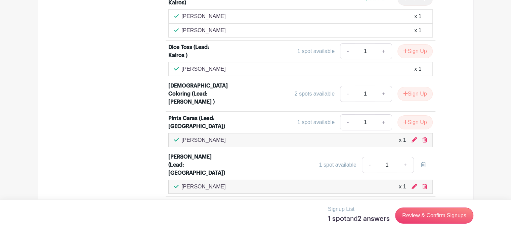
click at [346, 161] on div "1 spot available" at bounding box center [337, 165] width 37 height 8
click at [391, 157] on input "1" at bounding box center [387, 165] width 20 height 16
click at [323, 161] on div "1 spot available" at bounding box center [337, 165] width 37 height 8
click at [324, 161] on div "1 spot available" at bounding box center [337, 165] width 37 height 8
click at [200, 153] on div "[PERSON_NAME] (Lead: [GEOGRAPHIC_DATA])" at bounding box center [197, 165] width 58 height 24
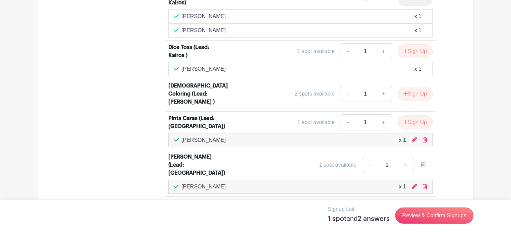
click at [194, 153] on div "[PERSON_NAME] (Lead: [GEOGRAPHIC_DATA])" at bounding box center [197, 165] width 58 height 24
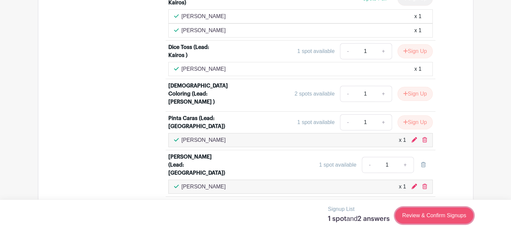
click at [414, 217] on link "Review & Confirm Signups" at bounding box center [434, 216] width 78 height 16
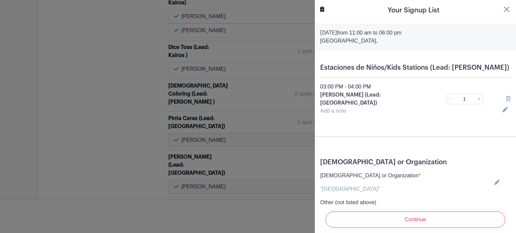
click at [494, 180] on icon at bounding box center [496, 182] width 5 height 5
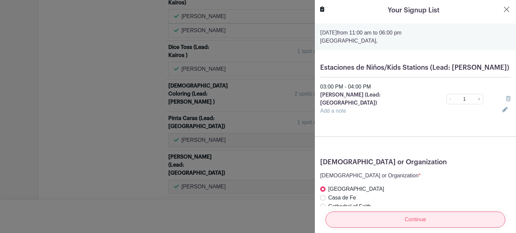
click at [363, 214] on input "Continue" at bounding box center [415, 220] width 180 height 16
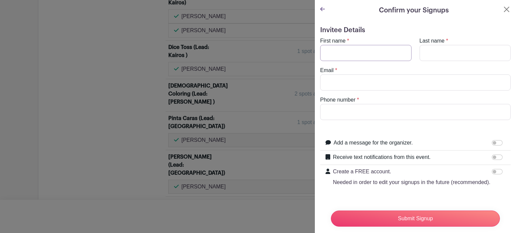
click at [371, 51] on input "First name" at bounding box center [365, 53] width 91 height 16
click at [371, 51] on input "M" at bounding box center [365, 53] width 91 height 16
type input "Manuel"
click at [447, 58] on input "Last name" at bounding box center [464, 53] width 91 height 16
type input "Torres"
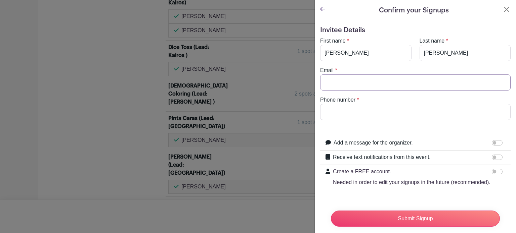
click at [413, 81] on input "Email" at bounding box center [415, 83] width 190 height 16
type input "[EMAIL_ADDRESS][DOMAIN_NAME]"
drag, startPoint x: 356, startPoint y: 115, endPoint x: 321, endPoint y: 115, distance: 34.9
click at [321, 115] on input "4082016480" at bounding box center [415, 112] width 190 height 16
paste input "56-904809-4639"
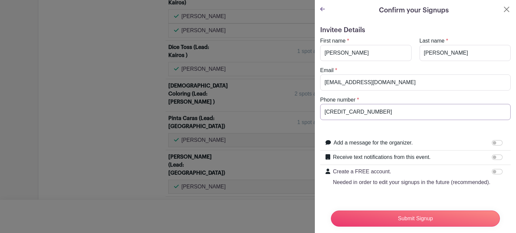
type input "56-904809-4639"
click at [492, 143] on input "Add a message for the organizer." at bounding box center [497, 142] width 11 height 5
checkbox input "true"
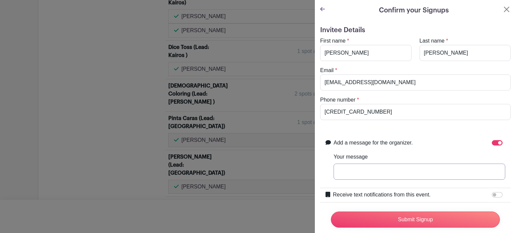
click at [382, 172] on input "Your message" at bounding box center [419, 172] width 172 height 16
type input "T"
drag, startPoint x: 461, startPoint y: 172, endPoint x: 500, endPoint y: 171, distance: 38.3
click at [500, 171] on input "Manuel is Monica's husband. Her phone number is: 669-302-8719" at bounding box center [419, 172] width 172 height 16
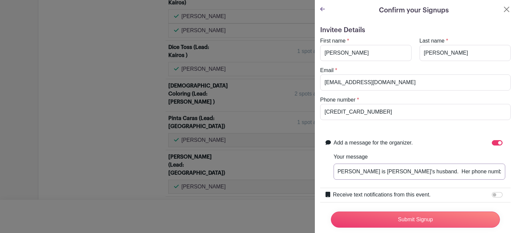
type input "Manuel is Monica's husband. Her phone number is: 669-302-8719"
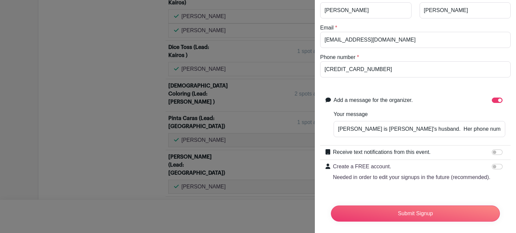
scroll to position [43, 0]
click at [492, 152] on input "Receive text notifications from this event." at bounding box center [497, 151] width 11 height 5
checkbox input "true"
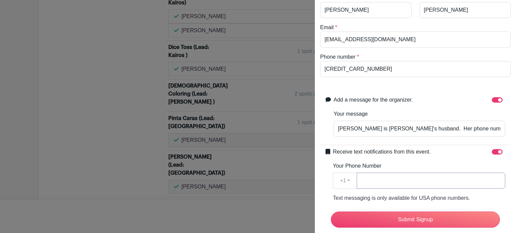
click at [399, 180] on input "Your Phone Number" at bounding box center [431, 181] width 148 height 16
paste input "669-302-8719"
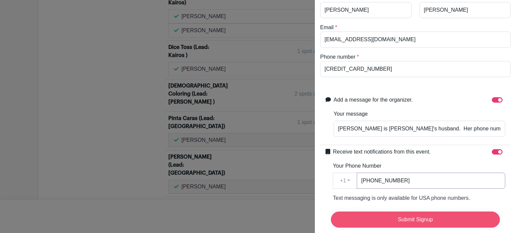
type input "669-302-8719"
click at [401, 215] on input "Submit Signup" at bounding box center [415, 220] width 169 height 16
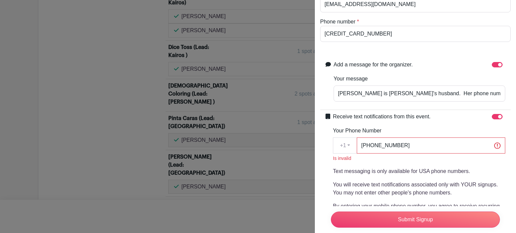
scroll to position [87, 0]
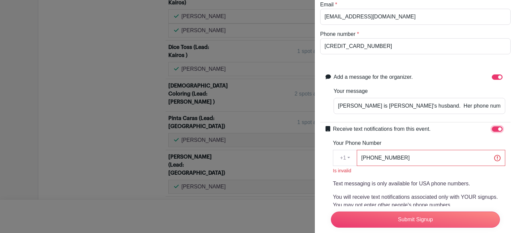
click at [493, 127] on input "Receive text notifications from this event." at bounding box center [497, 129] width 11 height 5
checkbox input "false"
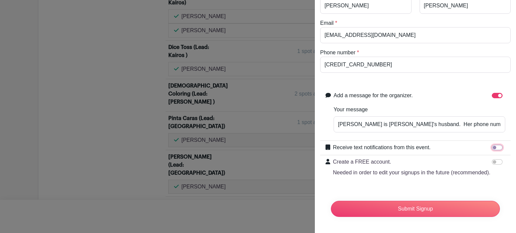
scroll to position [81, 0]
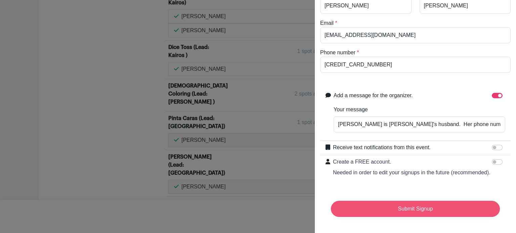
click at [411, 202] on input "Submit Signup" at bounding box center [415, 209] width 169 height 16
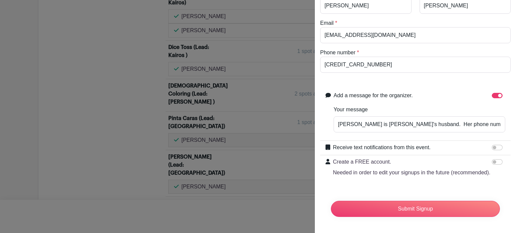
click at [275, 62] on div at bounding box center [258, 116] width 516 height 233
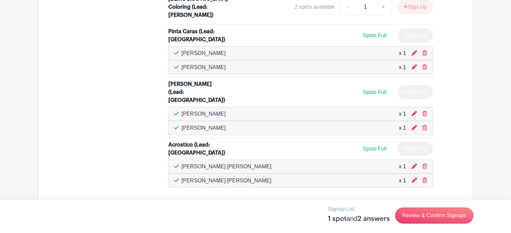
scroll to position [1791, 0]
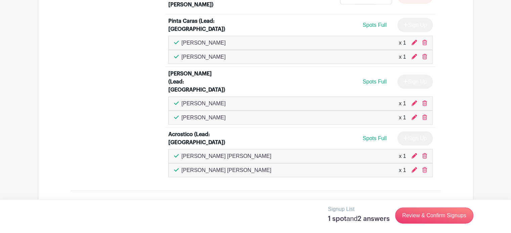
click at [378, 136] on span "Spots Full" at bounding box center [374, 139] width 24 height 6
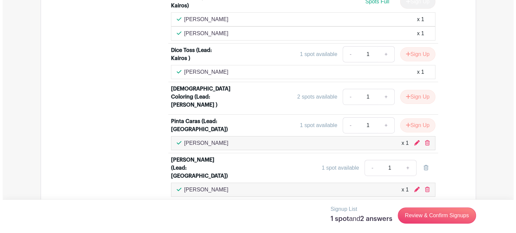
scroll to position [2293, 0]
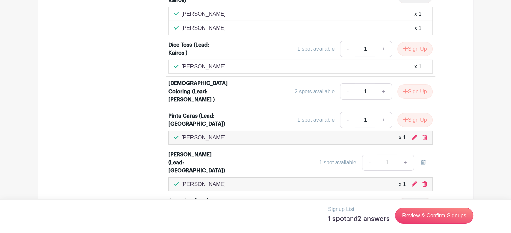
click at [424, 182] on icon at bounding box center [424, 184] width 5 height 5
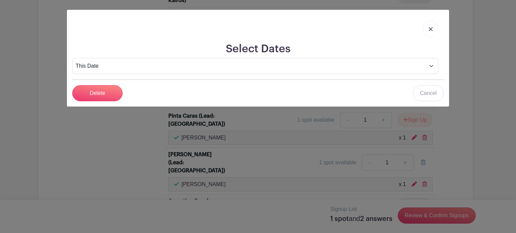
click at [431, 29] on img at bounding box center [431, 29] width 4 height 4
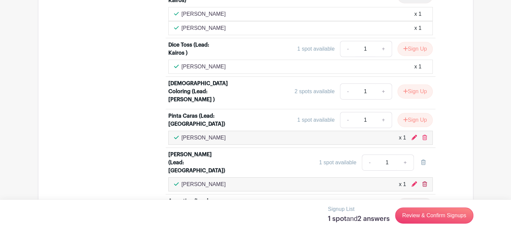
click at [424, 182] on icon at bounding box center [424, 184] width 5 height 5
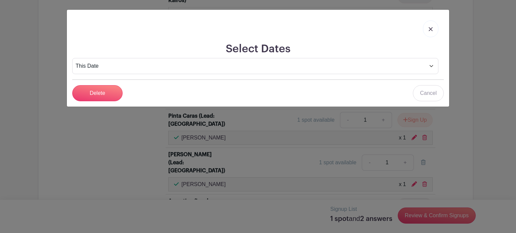
click at [231, 107] on div "Select Dates This Date Select Dates Select Dates Delete Cancel" at bounding box center [258, 116] width 516 height 233
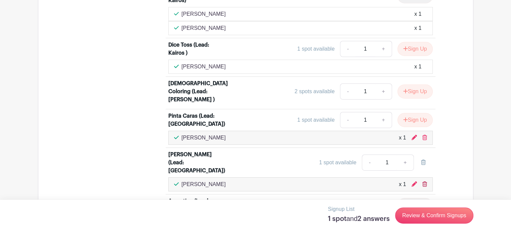
click at [424, 182] on icon at bounding box center [424, 184] width 5 height 5
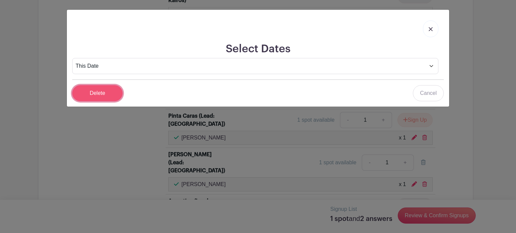
click at [103, 94] on input "Delete" at bounding box center [97, 93] width 50 height 16
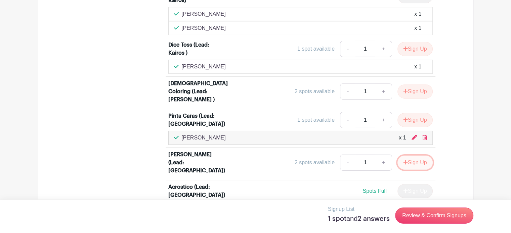
click at [403, 160] on icon "submit" at bounding box center [405, 162] width 5 height 5
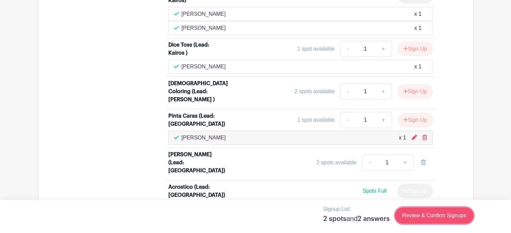
click at [425, 217] on link "Review & Confirm Signups" at bounding box center [434, 216] width 78 height 16
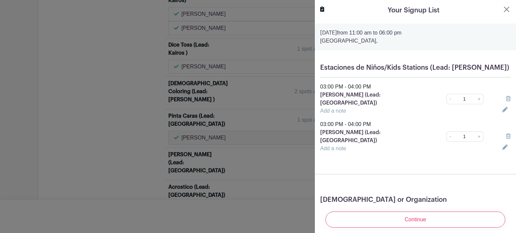
click at [506, 134] on icon at bounding box center [508, 136] width 5 height 5
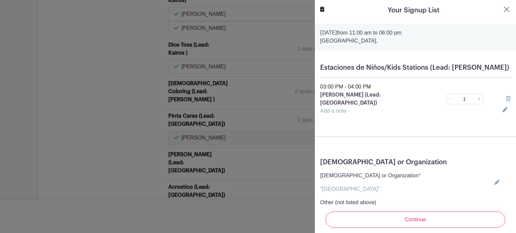
click at [494, 180] on icon at bounding box center [496, 182] width 5 height 5
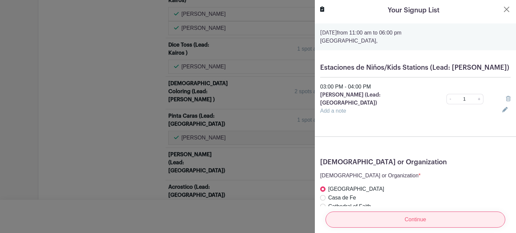
click at [380, 212] on input "Continue" at bounding box center [415, 220] width 180 height 16
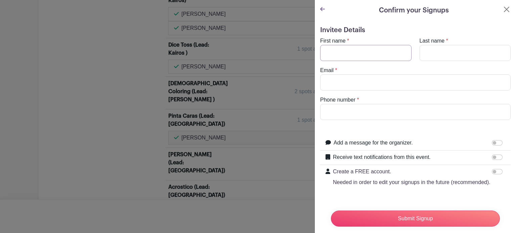
click at [373, 52] on input "First name" at bounding box center [365, 53] width 91 height 16
type input "Manuel"
click at [436, 55] on input "Last name" at bounding box center [464, 53] width 91 height 16
type input "Carrasco"
click at [391, 116] on input "Phone number" at bounding box center [415, 112] width 190 height 16
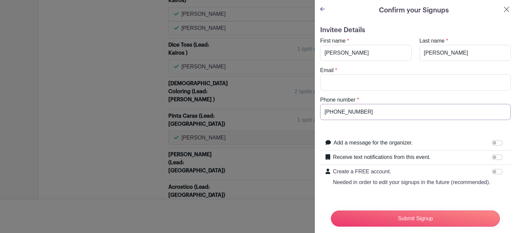
type input "408-991-4382"
click at [492, 143] on input "Add a message for the organizer." at bounding box center [497, 142] width 11 height 5
checkbox input "true"
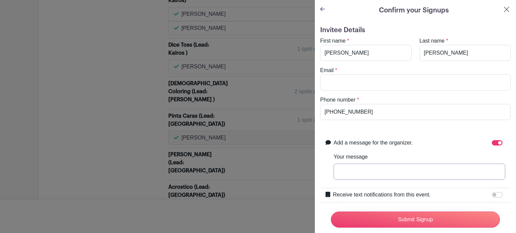
click at [418, 177] on input "Your message" at bounding box center [419, 172] width 172 height 16
drag, startPoint x: 383, startPoint y: 171, endPoint x: 366, endPoint y: 171, distance: 17.1
click at [366, 171] on input "Please use [PERSON_NAME]'s phone number to contact her." at bounding box center [419, 172] width 172 height 16
click at [458, 172] on input "Please use Manuel's phone number to contact her." at bounding box center [419, 172] width 172 height 16
type input "Please use Manuel's phone number to contact him."
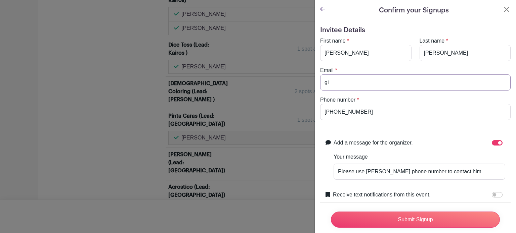
type input "g"
type input "[EMAIL_ADDRESS][DOMAIN_NAME]"
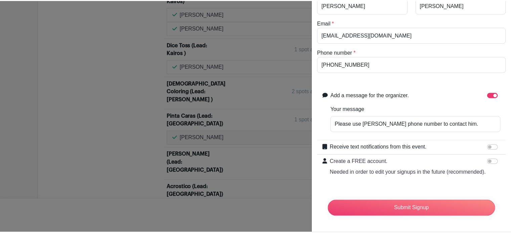
scroll to position [57, 0]
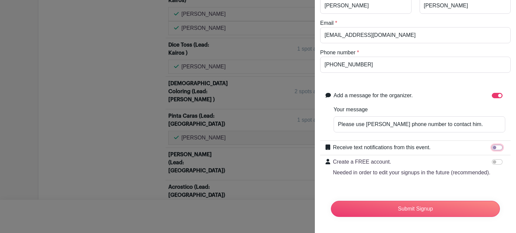
click at [492, 145] on input "Receive text notifications from this event." at bounding box center [497, 147] width 11 height 5
checkbox input "true"
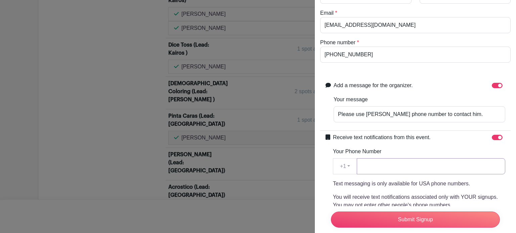
click at [406, 164] on input "Your Phone Number" at bounding box center [431, 167] width 148 height 16
paste input "408-991-4382"
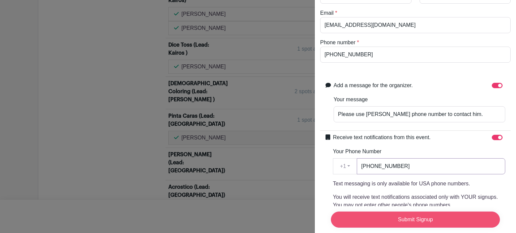
type input "408-991-4382"
click at [419, 215] on input "Submit Signup" at bounding box center [415, 220] width 169 height 16
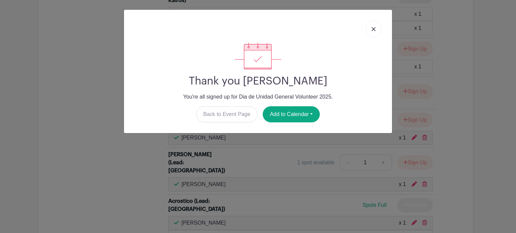
click at [372, 29] on img at bounding box center [373, 29] width 4 height 4
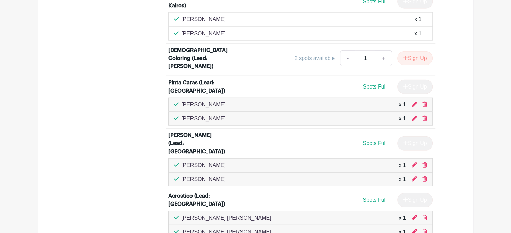
scroll to position [1724, 0]
